Goal: Task Accomplishment & Management: Manage account settings

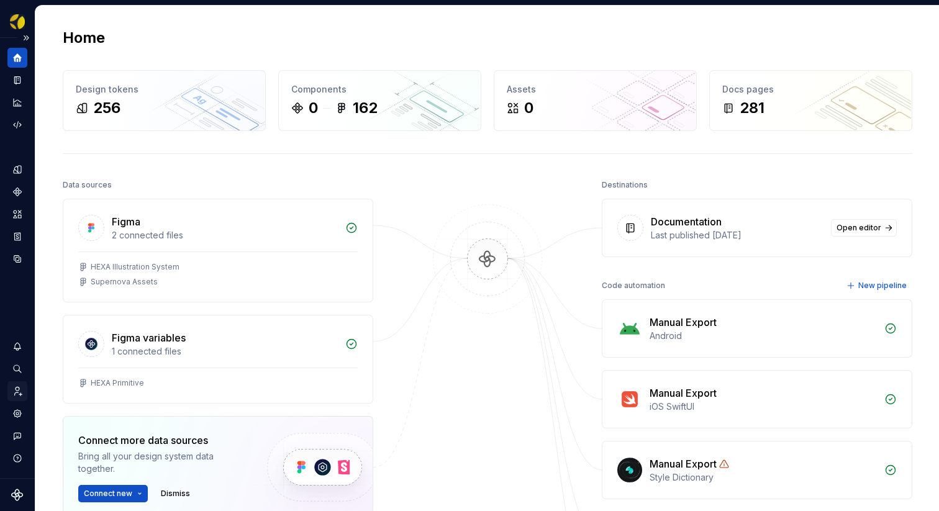
click at [19, 392] on icon "Invite team" at bounding box center [17, 391] width 11 height 11
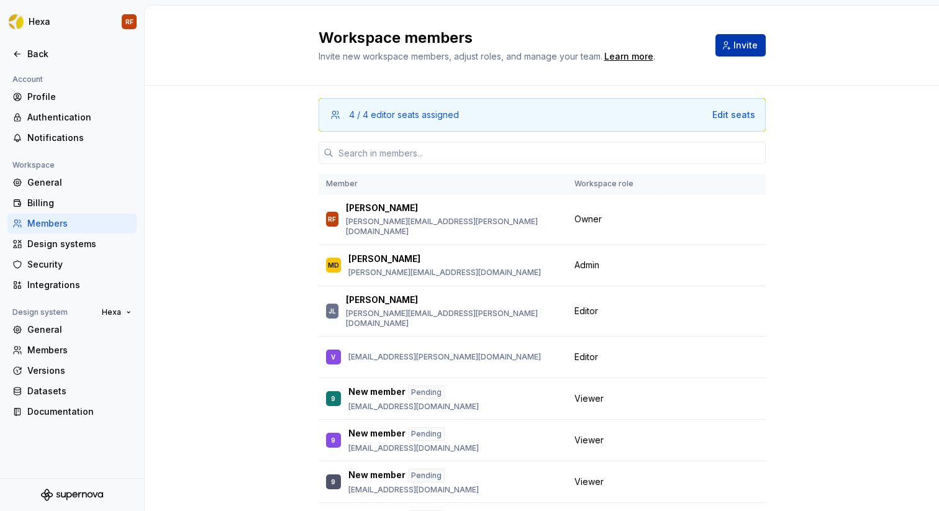
click at [739, 47] on span "Invite" at bounding box center [745, 45] width 24 height 12
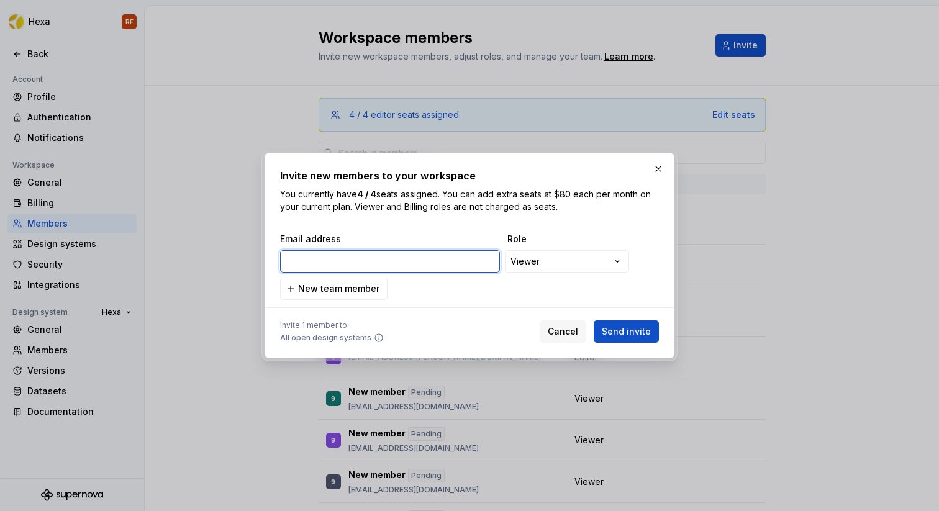
click at [392, 266] on input "email" at bounding box center [390, 261] width 220 height 22
paste input "[PERSON_NAME].[PERSON_NAME]@ab-inbev.comBRENNO.CAVALCANTE@AB-inbev.comguilherme…"
type input "[PERSON_NAME].[PERSON_NAME]@ab-inbev.comBRENNO.CAVALCANTE@AB-inbev.comguilherme…"
paste input "[PERSON_NAME][EMAIL_ADDRESS][PERSON_NAME][DOMAIN_NAME]"
type input "[PERSON_NAME][EMAIL_ADDRESS][PERSON_NAME][DOMAIN_NAME]"
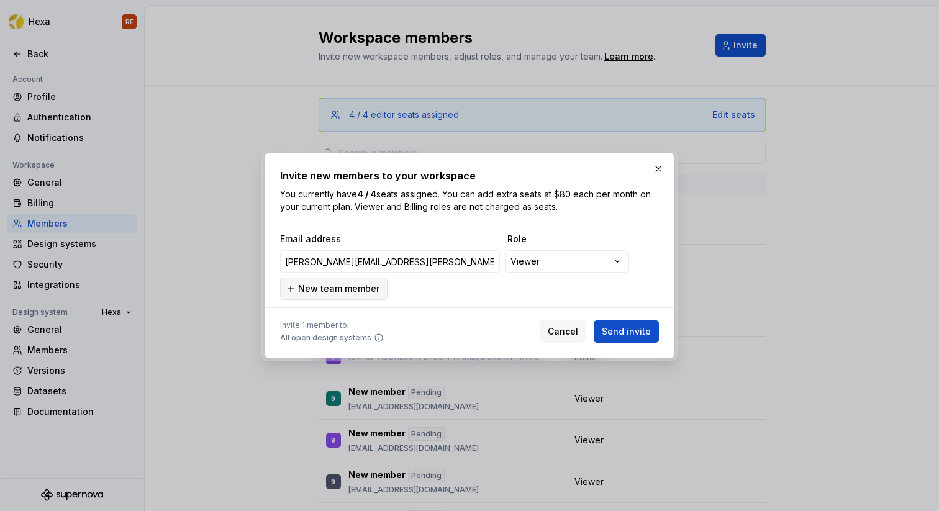
click at [335, 289] on span "New team member" at bounding box center [338, 289] width 81 height 12
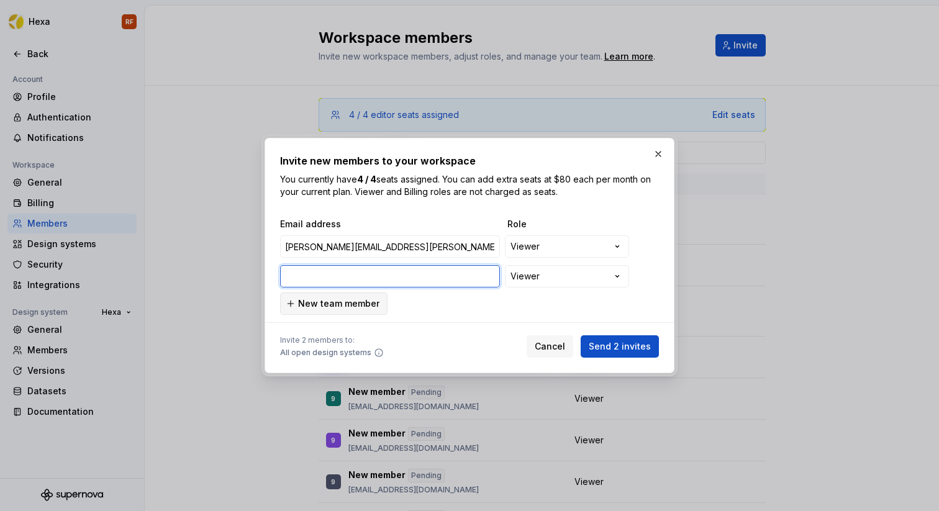
paste input "[PERSON_NAME][EMAIL_ADDRESS][PERSON_NAME][DOMAIN_NAME]"
type input "[PERSON_NAME][EMAIL_ADDRESS][PERSON_NAME][DOMAIN_NAME]"
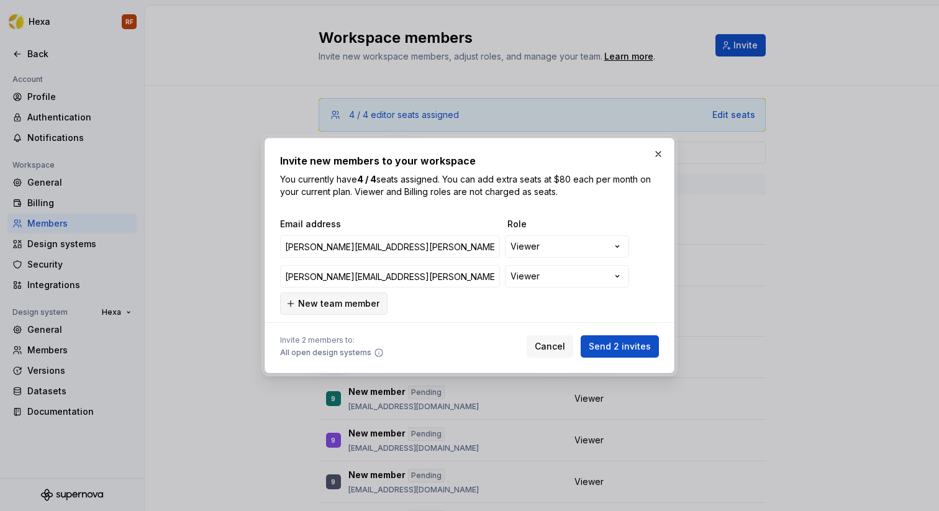
click at [331, 303] on span "New team member" at bounding box center [338, 303] width 81 height 12
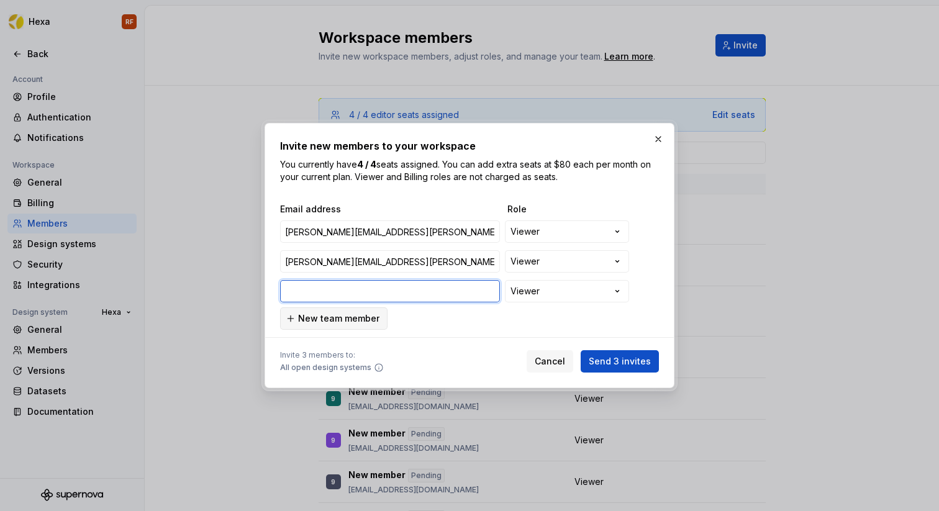
paste input "[PERSON_NAME][EMAIL_ADDRESS][PERSON_NAME][DOMAIN_NAME]"
type input "[PERSON_NAME][EMAIL_ADDRESS][PERSON_NAME][DOMAIN_NAME]"
click at [327, 314] on span "New team member" at bounding box center [338, 318] width 81 height 12
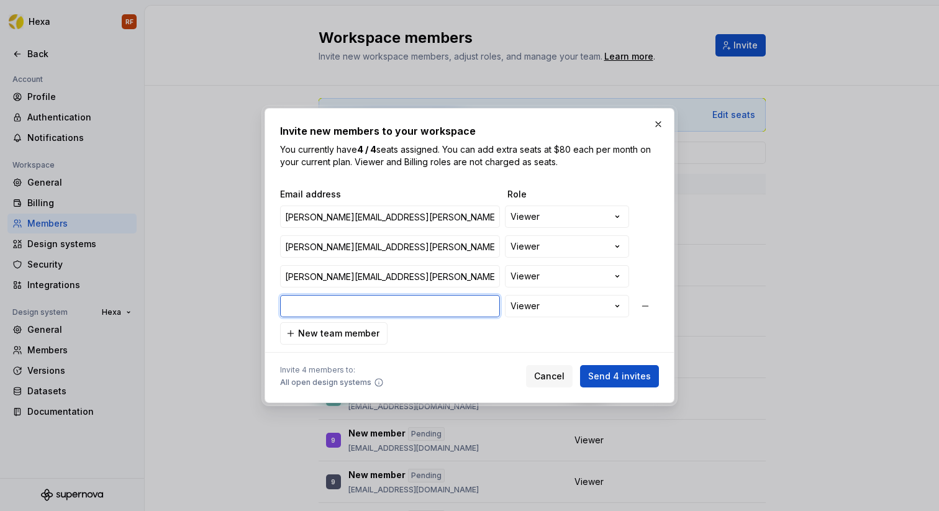
paste input "[PERSON_NAME][EMAIL_ADDRESS][DOMAIN_NAME]"
type input "[PERSON_NAME][EMAIL_ADDRESS][DOMAIN_NAME]"
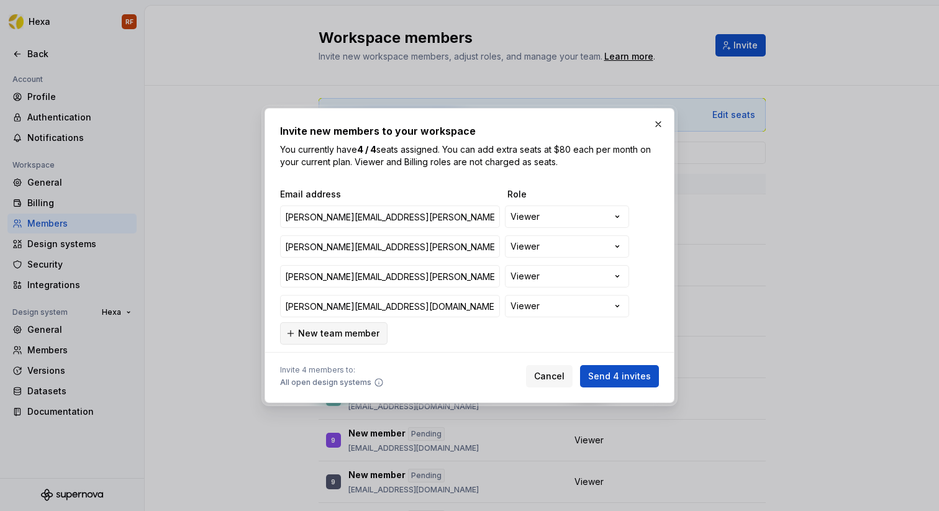
click at [331, 333] on span "New team member" at bounding box center [338, 333] width 81 height 12
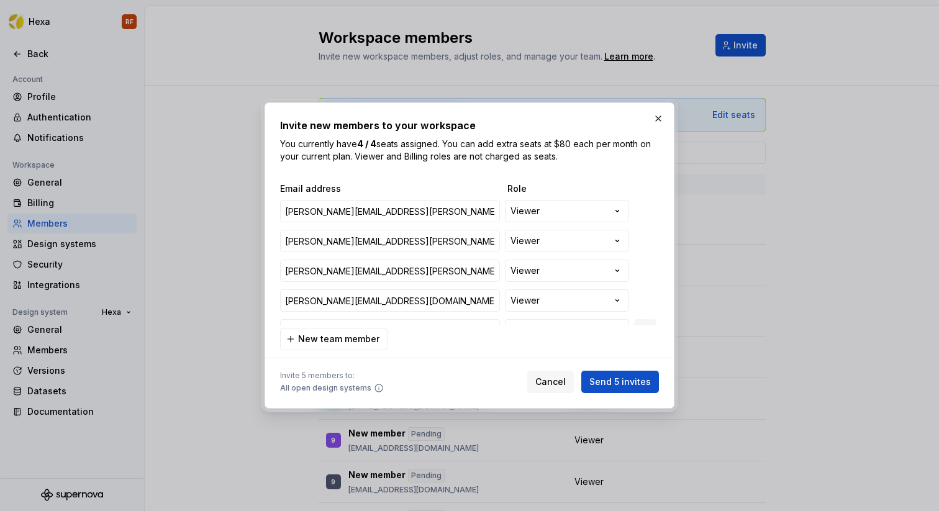
scroll to position [16, 0]
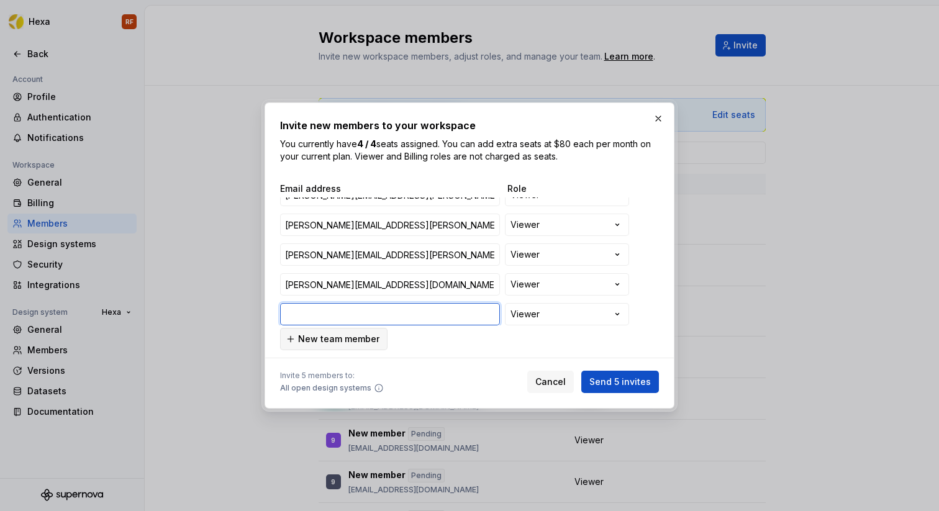
paste input "[EMAIL_ADDRESS][PERSON_NAME][DOMAIN_NAME]"
type input "[EMAIL_ADDRESS][PERSON_NAME][DOMAIN_NAME]"
click at [355, 335] on span "New team member" at bounding box center [338, 339] width 81 height 12
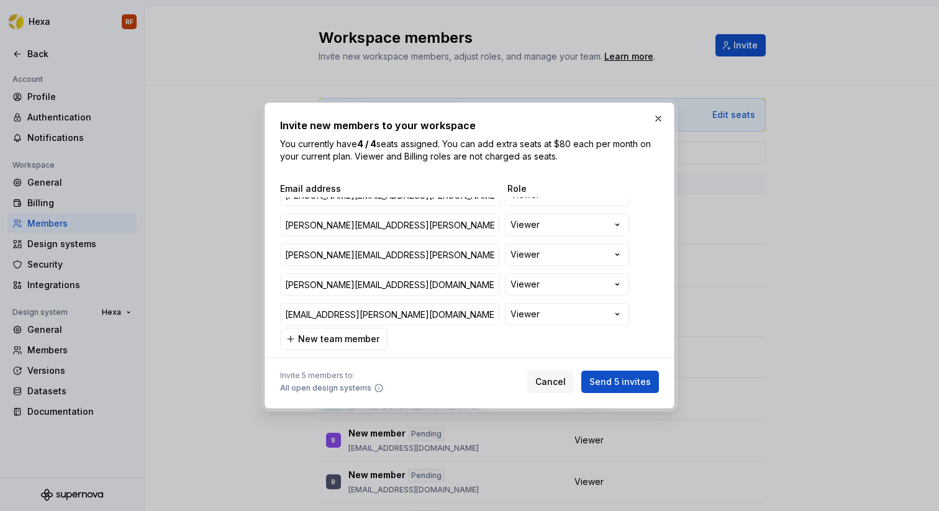
scroll to position [48, 0]
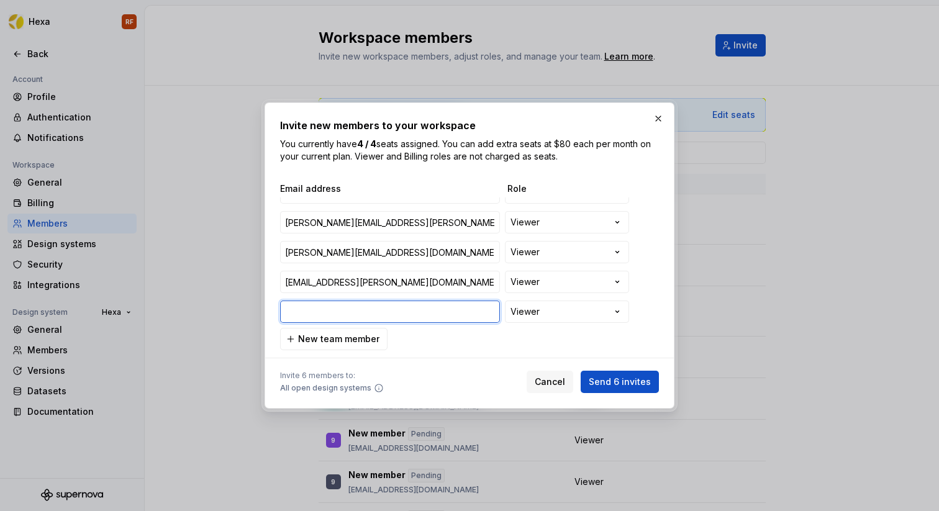
paste input "[PERSON_NAME][EMAIL_ADDRESS][DOMAIN_NAME]"
type input "[PERSON_NAME][EMAIL_ADDRESS][DOMAIN_NAME]"
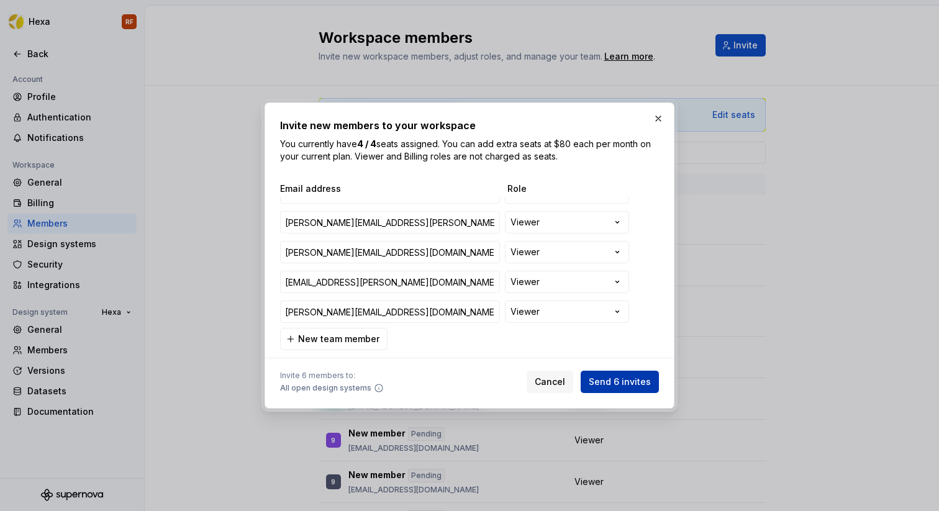
click at [618, 382] on span "Send 6 invites" at bounding box center [620, 382] width 62 height 12
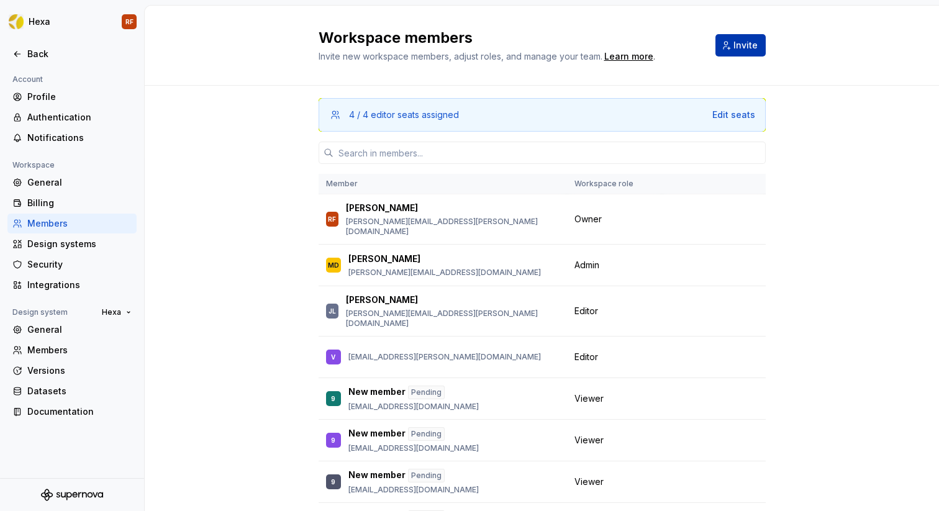
click at [749, 50] on span "Invite" at bounding box center [745, 45] width 24 height 12
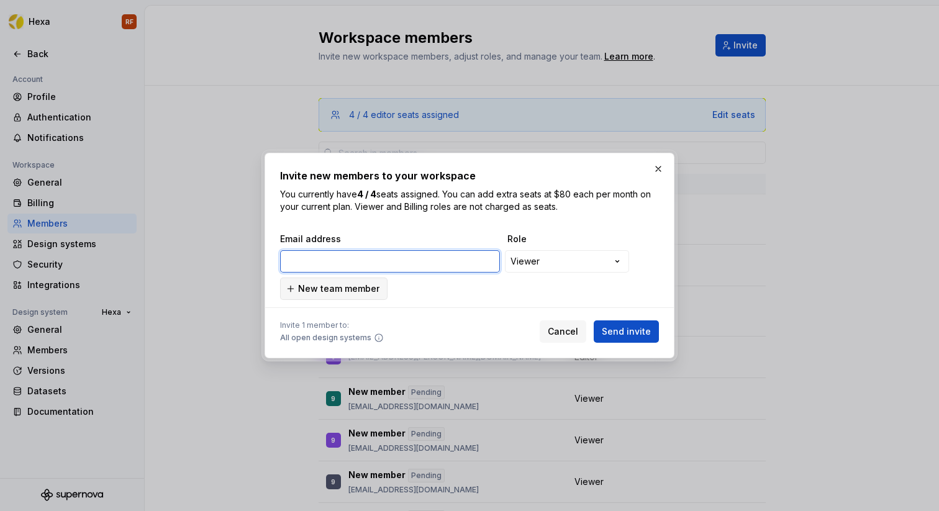
paste input "[PERSON_NAME][EMAIL_ADDRESS][PERSON_NAME][DOMAIN_NAME]"
type input "[PERSON_NAME][EMAIL_ADDRESS][PERSON_NAME][DOMAIN_NAME]"
click at [338, 284] on span "New team member" at bounding box center [338, 289] width 81 height 12
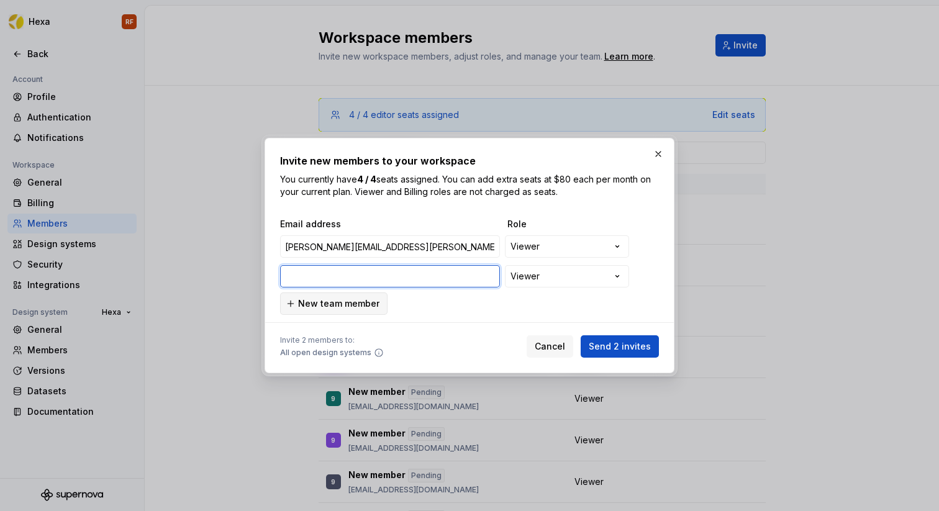
paste input "[PERSON_NAME][EMAIL_ADDRESS][PERSON_NAME][DOMAIN_NAME]"
type input "[PERSON_NAME][EMAIL_ADDRESS][PERSON_NAME][DOMAIN_NAME]"
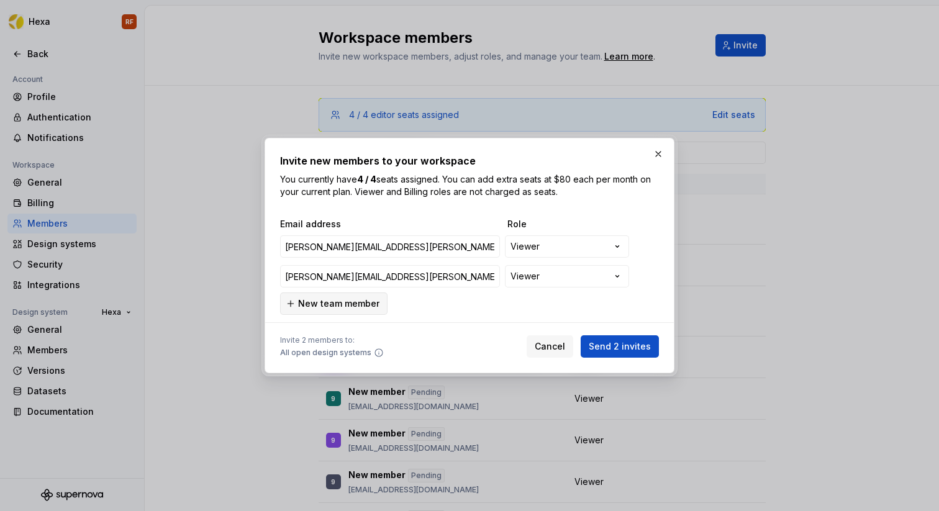
click at [327, 297] on span "New team member" at bounding box center [338, 303] width 81 height 12
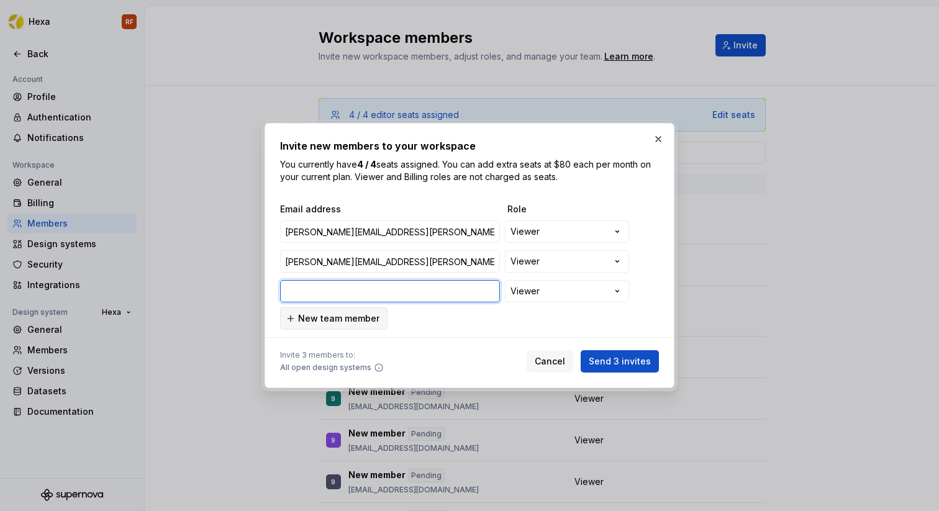
paste input "[EMAIL_ADDRESS][PERSON_NAME][DOMAIN_NAME]"
type input "[EMAIL_ADDRESS][PERSON_NAME][DOMAIN_NAME]"
click at [335, 317] on span "New team member" at bounding box center [338, 318] width 81 height 12
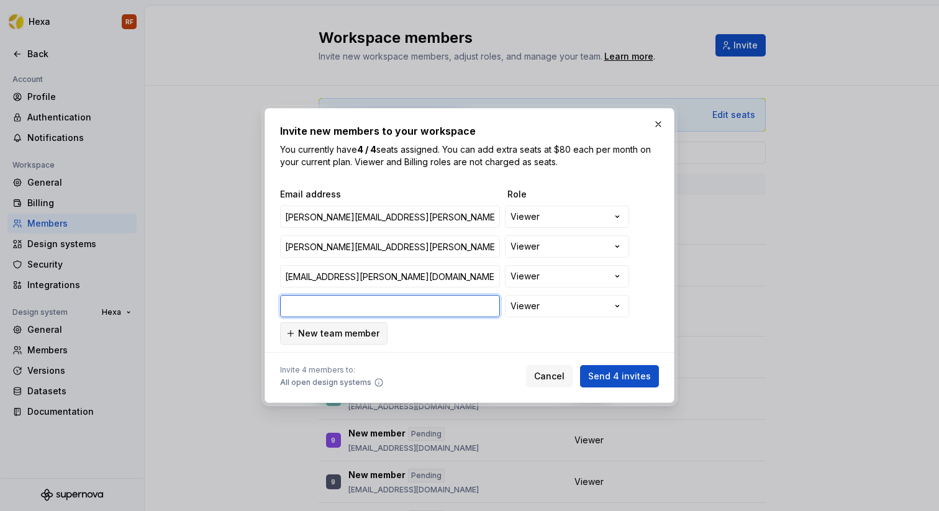
paste input "[EMAIL_ADDRESS][PERSON_NAME][DOMAIN_NAME]"
type input "[EMAIL_ADDRESS][PERSON_NAME][DOMAIN_NAME]"
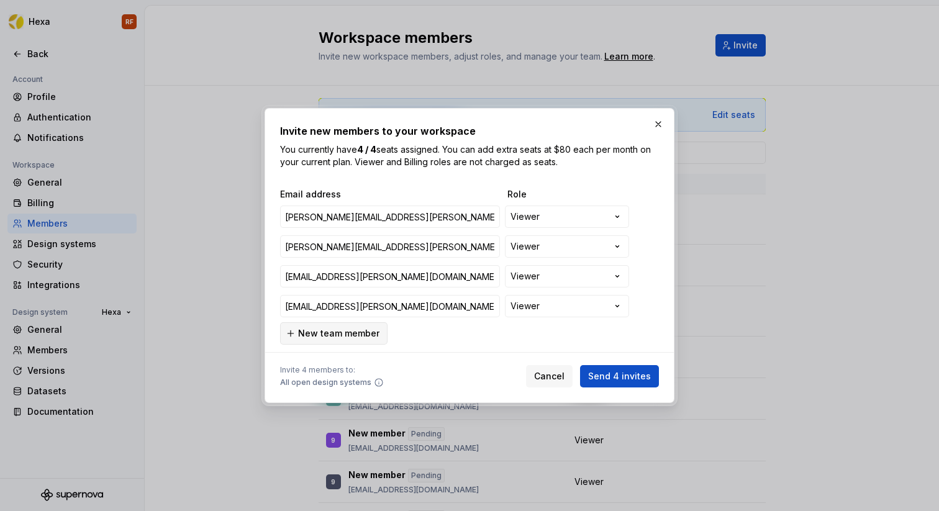
click at [337, 332] on span "New team member" at bounding box center [338, 333] width 81 height 12
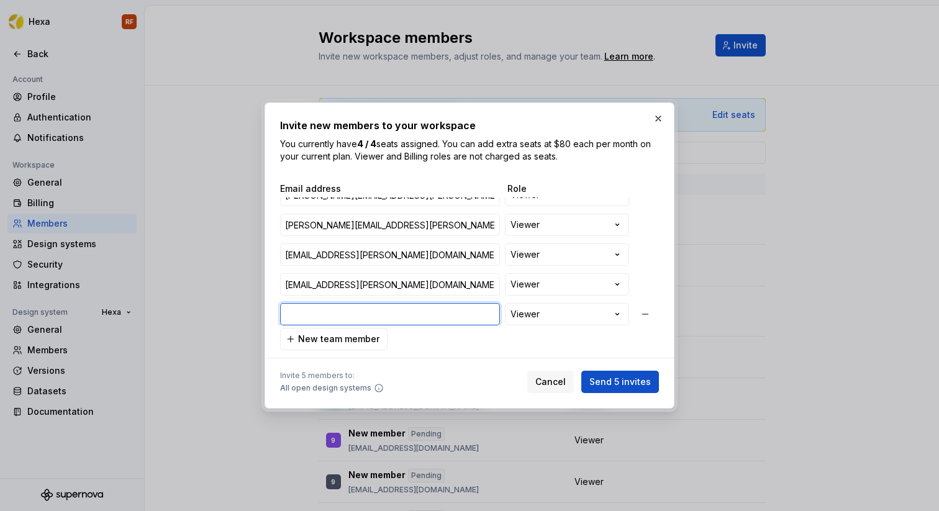
paste input "[PERSON_NAME][EMAIL_ADDRESS][DOMAIN_NAME]"
type input "[PERSON_NAME][EMAIL_ADDRESS][DOMAIN_NAME]"
click at [355, 340] on span "New team member" at bounding box center [338, 339] width 81 height 12
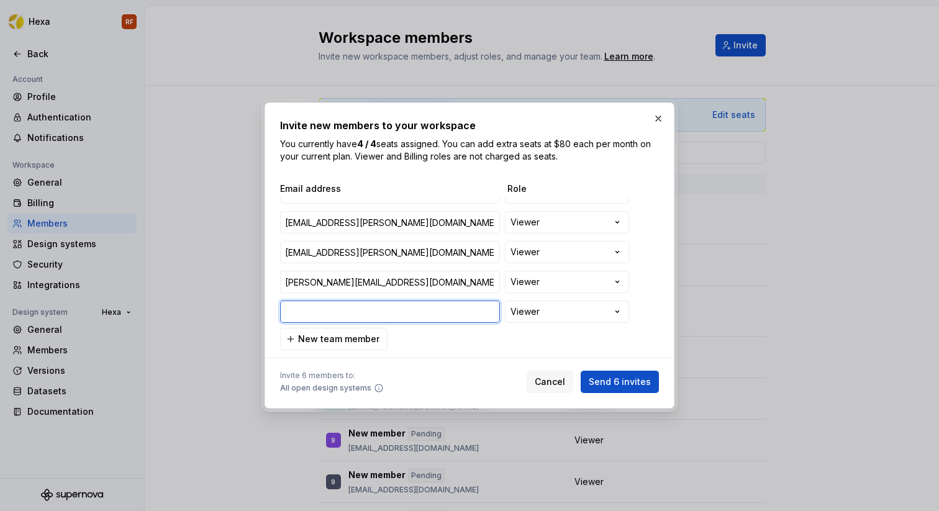
paste input "[EMAIL_ADDRESS][DOMAIN_NAME]"
type input "[EMAIL_ADDRESS][DOMAIN_NAME]"
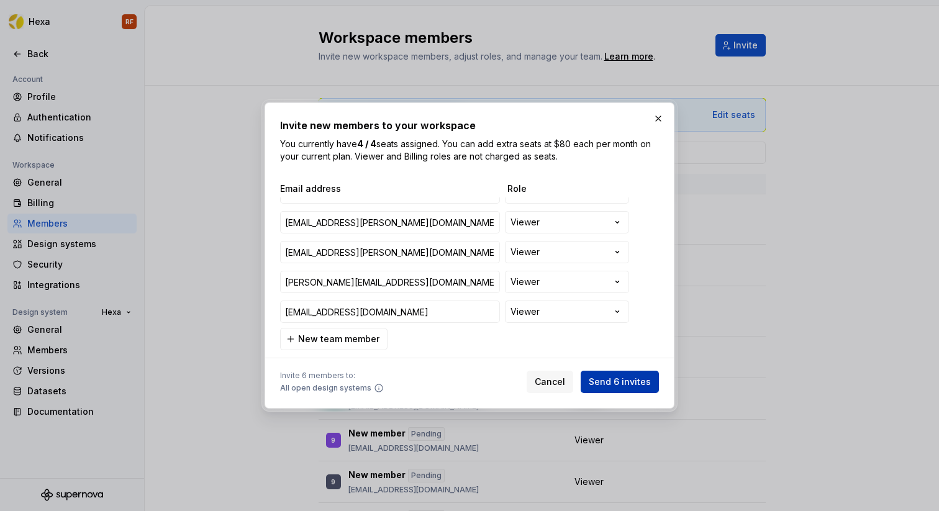
click at [624, 381] on span "Send 6 invites" at bounding box center [620, 382] width 62 height 12
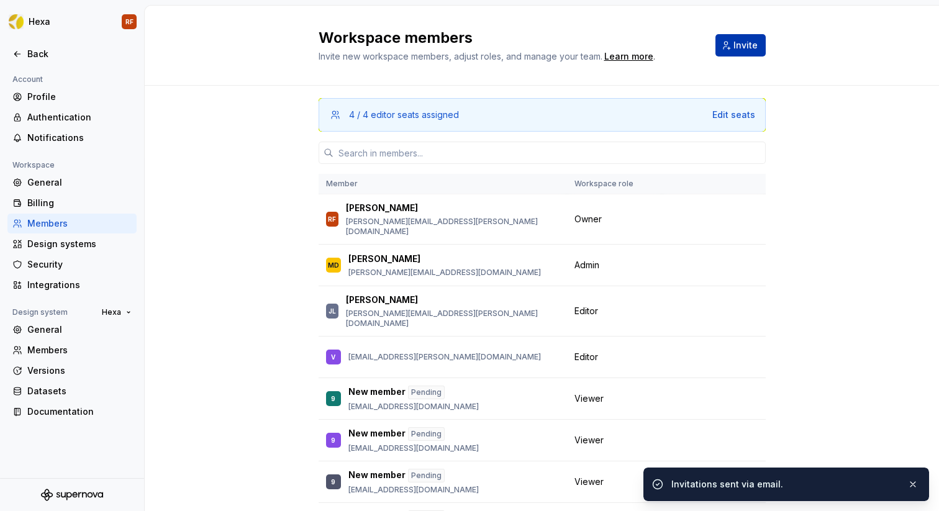
click at [741, 46] on span "Invite" at bounding box center [745, 45] width 24 height 12
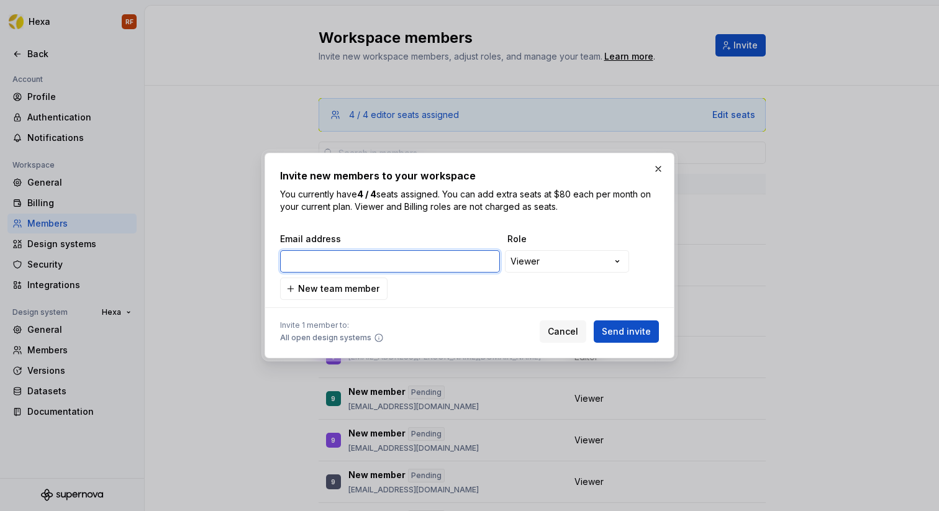
paste input "[EMAIL_ADDRESS][DOMAIN_NAME]"
type input "[EMAIL_ADDRESS][DOMAIN_NAME]"
click at [357, 287] on span "New team member" at bounding box center [338, 289] width 81 height 12
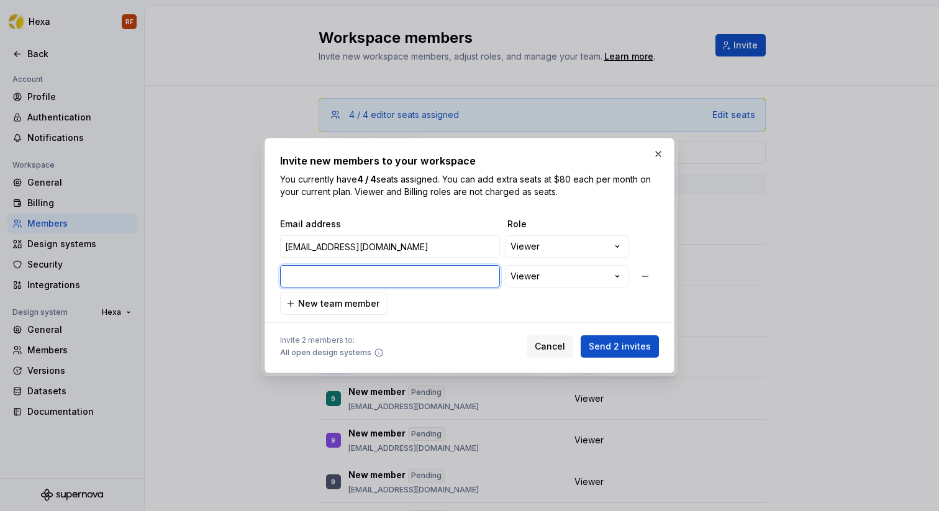
paste input "[PERSON_NAME][EMAIL_ADDRESS][DOMAIN_NAME]"
type input "[PERSON_NAME][EMAIL_ADDRESS][DOMAIN_NAME]"
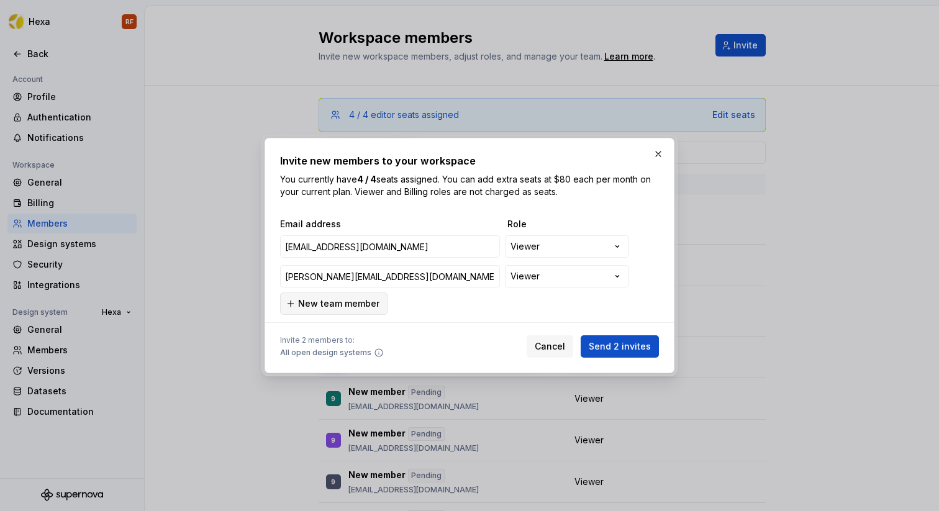
click at [350, 299] on span "New team member" at bounding box center [338, 303] width 81 height 12
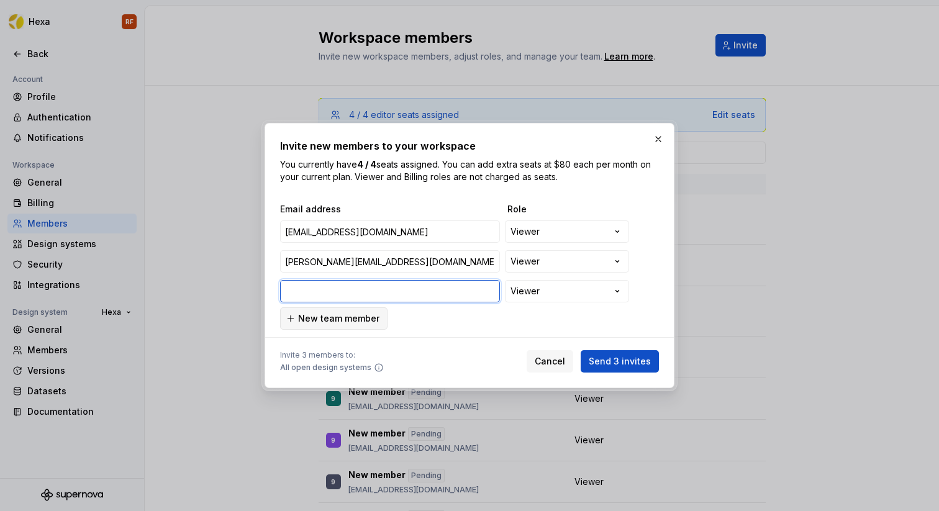
paste input "[PERSON_NAME][EMAIL_ADDRESS][DOMAIN_NAME]"
type input "[PERSON_NAME][EMAIL_ADDRESS][DOMAIN_NAME]"
click at [336, 314] on span "New team member" at bounding box center [338, 318] width 81 height 12
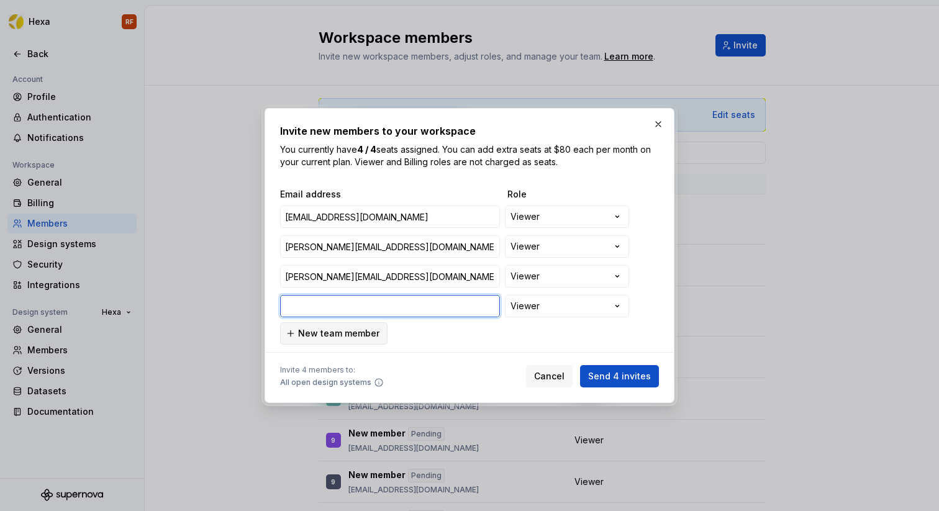
paste input "[EMAIL_ADDRESS][DOMAIN_NAME]"
type input "[EMAIL_ADDRESS][DOMAIN_NAME]"
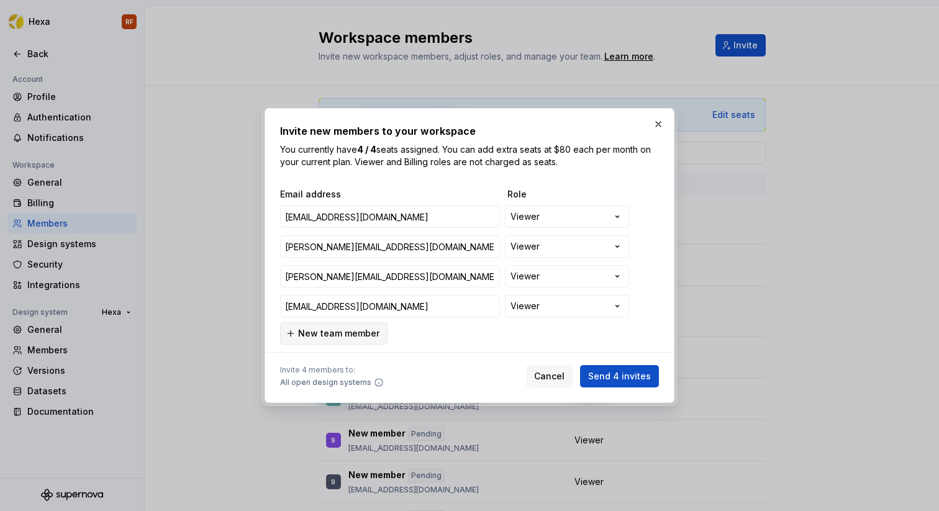
click at [347, 325] on button "New team member" at bounding box center [333, 333] width 107 height 22
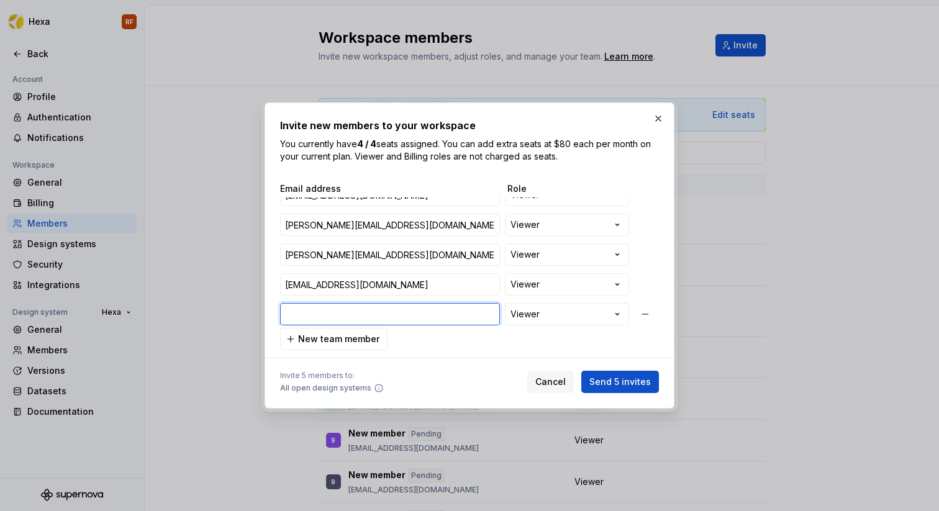
paste input "[EMAIL_ADDRESS][DOMAIN_NAME]"
type input "[EMAIL_ADDRESS][DOMAIN_NAME]"
drag, startPoint x: 339, startPoint y: 331, endPoint x: 363, endPoint y: 333, distance: 24.3
click at [339, 332] on button "New team member" at bounding box center [333, 339] width 107 height 22
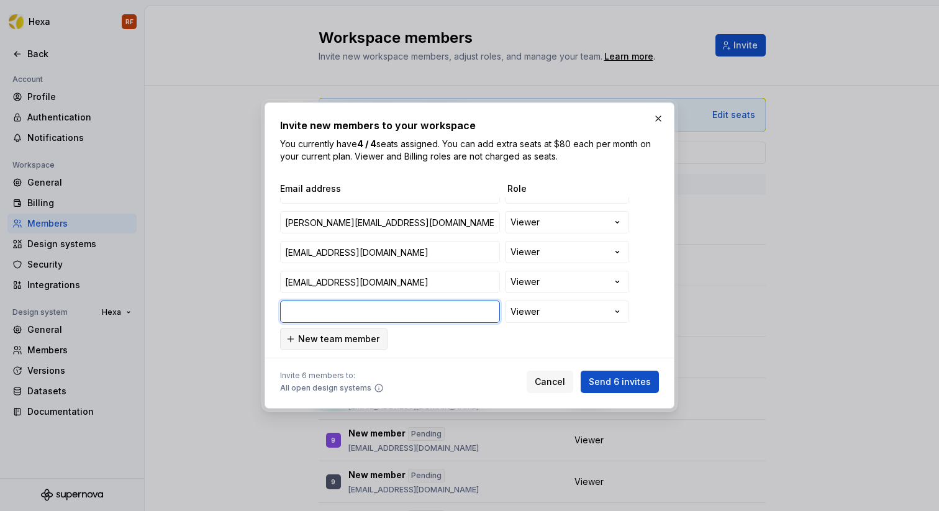
paste input "[EMAIL_ADDRESS][DOMAIN_NAME]"
type input "[EMAIL_ADDRESS][DOMAIN_NAME]"
click at [347, 340] on span "New team member" at bounding box center [338, 339] width 81 height 12
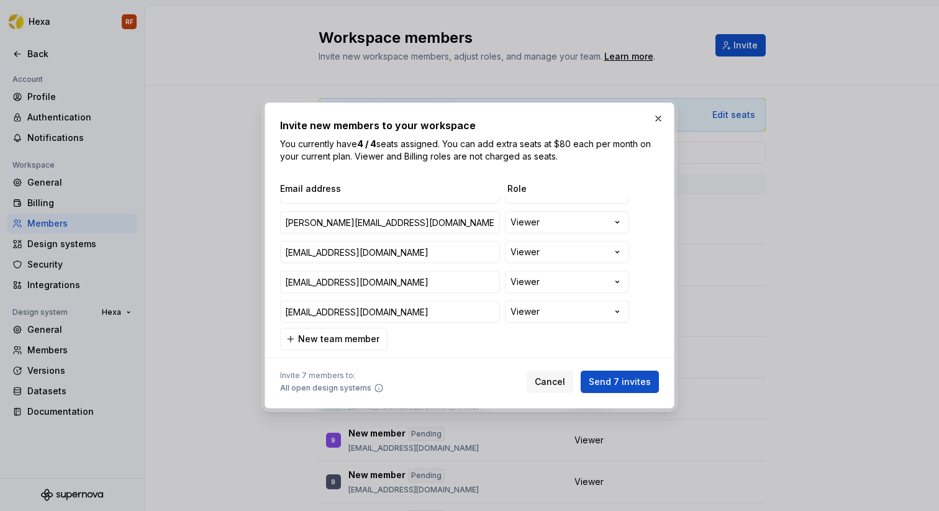
scroll to position [78, 0]
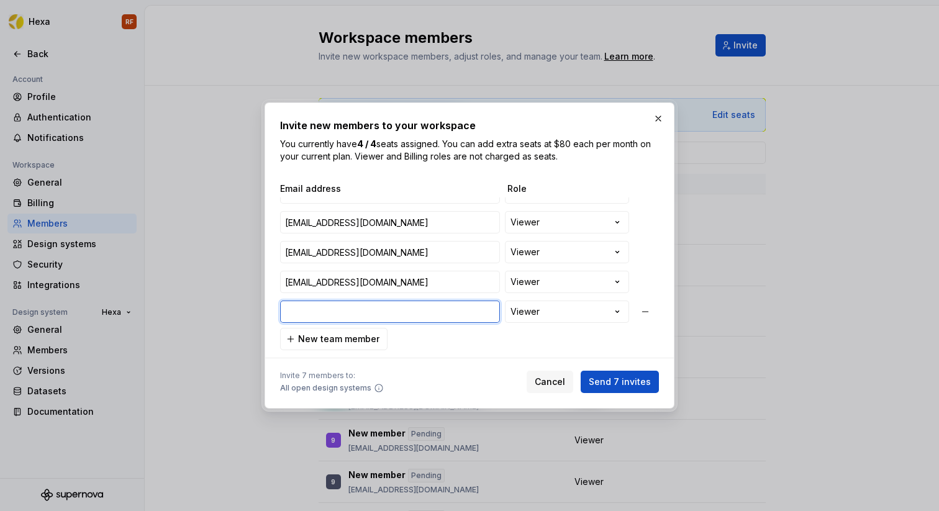
paste input "[EMAIL_ADDRESS][PERSON_NAME][DOMAIN_NAME]"
type input "[EMAIL_ADDRESS][PERSON_NAME][DOMAIN_NAME]"
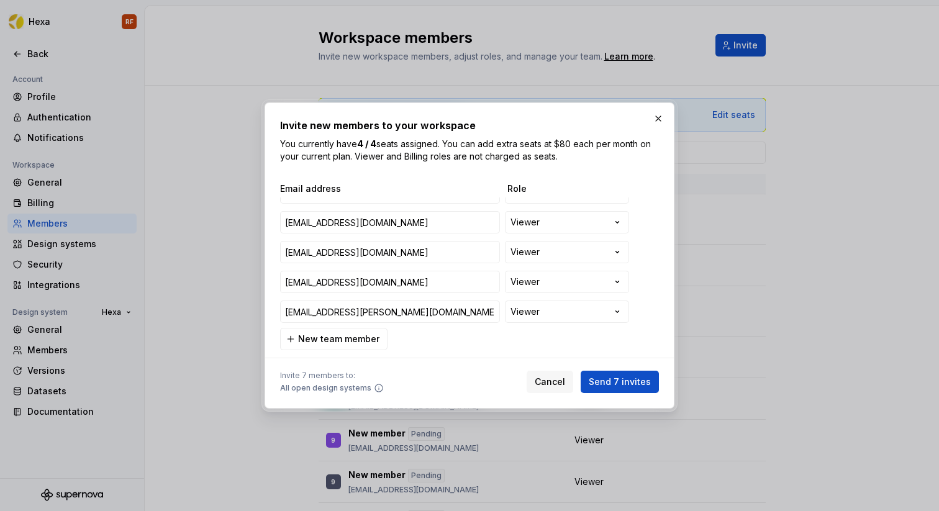
drag, startPoint x: 347, startPoint y: 333, endPoint x: 396, endPoint y: 334, distance: 48.4
click at [347, 333] on span "New team member" at bounding box center [338, 339] width 81 height 12
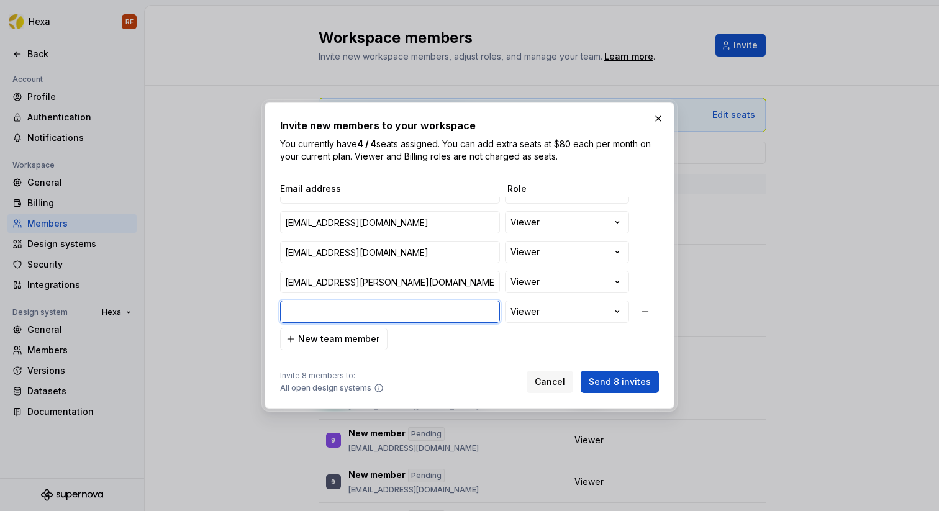
paste input "[EMAIL_ADDRESS][DOMAIN_NAME]"
type input "[EMAIL_ADDRESS][DOMAIN_NAME]"
click at [342, 337] on span "New team member" at bounding box center [338, 339] width 81 height 12
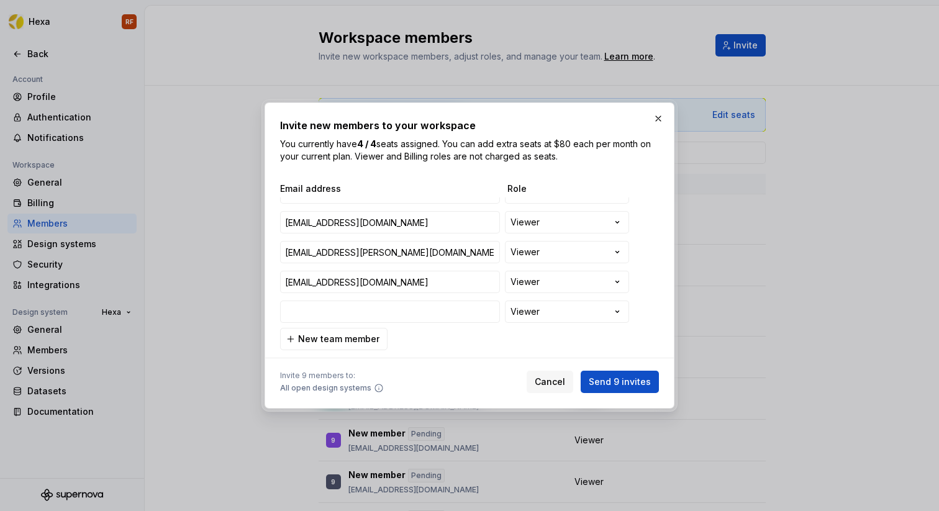
paste input "[PERSON_NAME][EMAIL_ADDRESS][PERSON_NAME][DOMAIN_NAME]"
type input "[PERSON_NAME][EMAIL_ADDRESS][PERSON_NAME][DOMAIN_NAME]"
click at [313, 335] on span "New team member" at bounding box center [338, 339] width 81 height 12
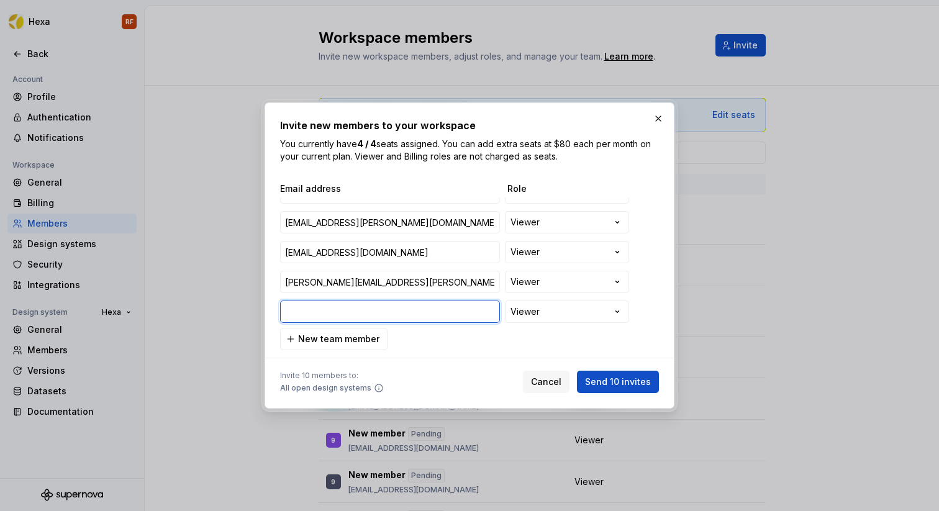
paste input "[PERSON_NAME][EMAIL_ADDRESS][DOMAIN_NAME]"
type input "[PERSON_NAME][EMAIL_ADDRESS][DOMAIN_NAME]"
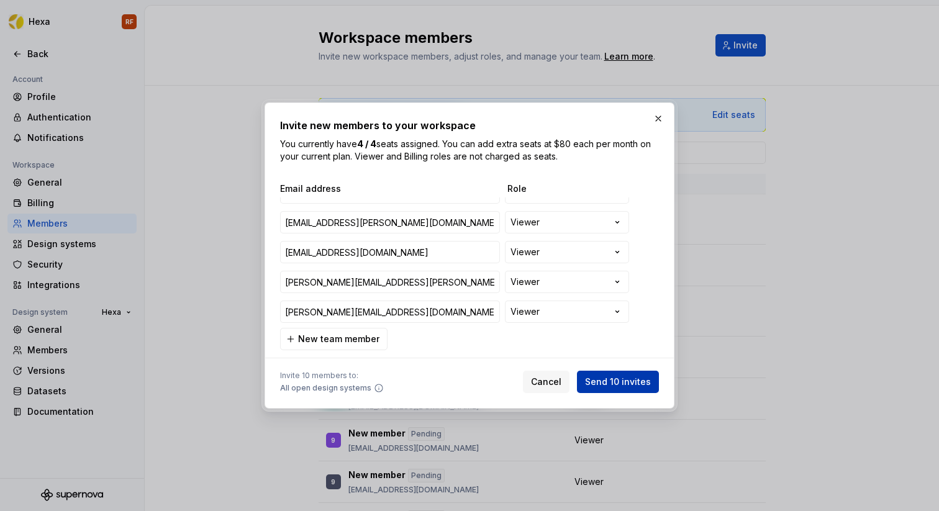
click at [636, 385] on span "Send 10 invites" at bounding box center [618, 382] width 66 height 12
